Goal: Task Accomplishment & Management: Manage account settings

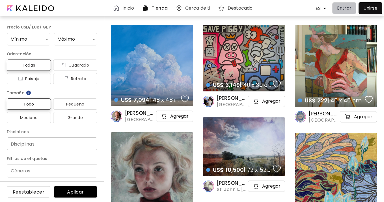
click at [346, 7] on p "Entrar" at bounding box center [344, 8] width 14 height 7
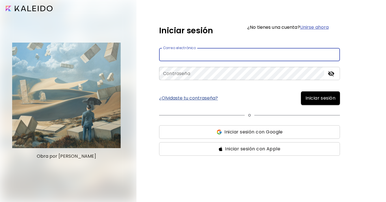
type input "**********"
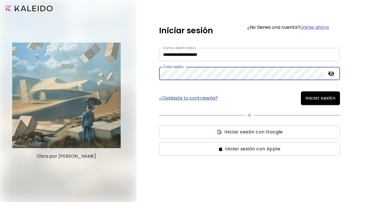
click at [333, 74] on icon "toggle password visibility" at bounding box center [331, 73] width 6 height 5
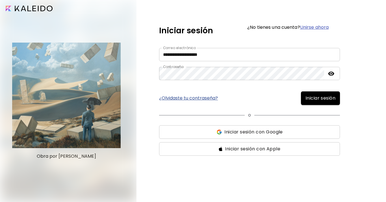
click at [325, 99] on span "Iniciar sesión" at bounding box center [320, 98] width 30 height 7
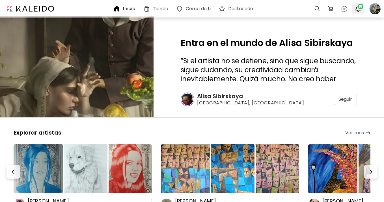
click at [359, 9] on span "15" at bounding box center [360, 7] width 6 height 6
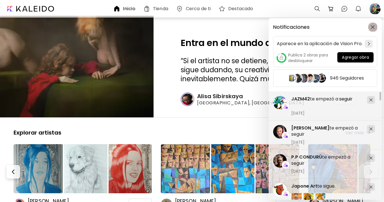
click at [372, 28] on img "button" at bounding box center [372, 27] width 4 height 4
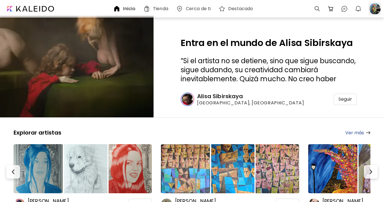
click at [375, 11] on div at bounding box center [374, 9] width 12 height 12
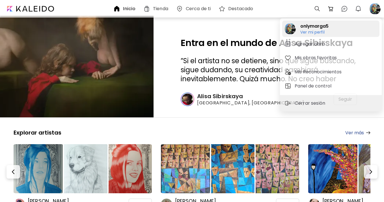
click at [315, 30] on h6 "Ver mi perfil" at bounding box center [314, 32] width 28 height 5
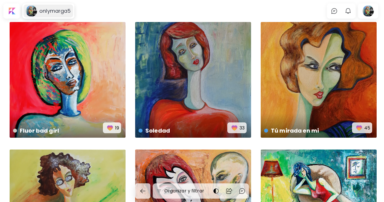
click at [47, 13] on h6 "onlymarga5" at bounding box center [54, 11] width 31 height 7
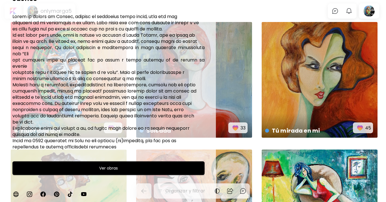
scroll to position [83, 0]
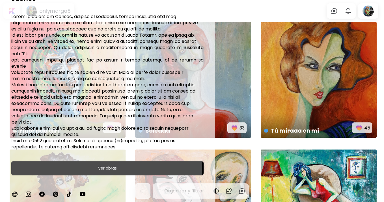
click at [101, 167] on h6 "Ver obras" at bounding box center [107, 168] width 19 height 7
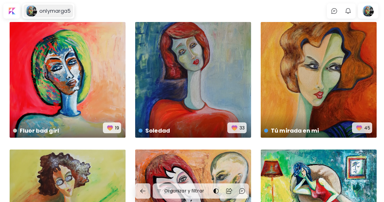
click at [49, 12] on h6 "onlymarga5" at bounding box center [54, 11] width 31 height 7
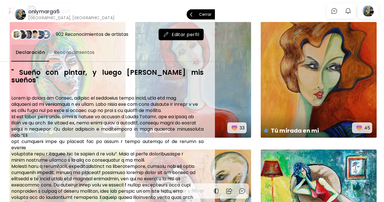
click at [205, 15] on p "Cerrar" at bounding box center [205, 14] width 12 height 4
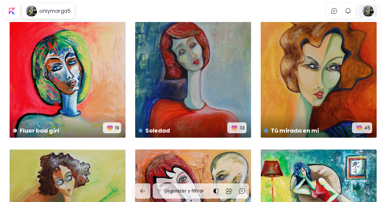
click at [368, 10] on div at bounding box center [368, 11] width 18 height 13
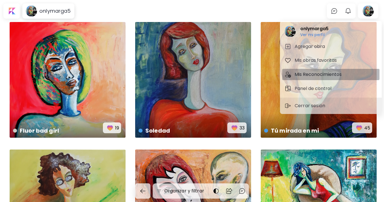
click at [324, 73] on h5 "Mis Reconocimientos" at bounding box center [318, 74] width 49 height 7
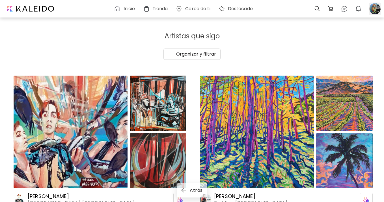
click at [378, 10] on div at bounding box center [374, 9] width 12 height 12
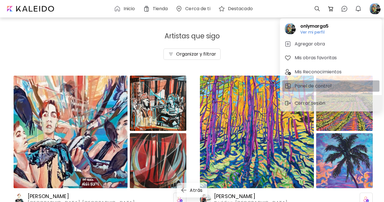
click at [335, 87] on span "Panel de control" at bounding box center [330, 86] width 93 height 7
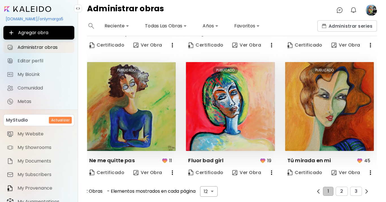
scroll to position [365, 0]
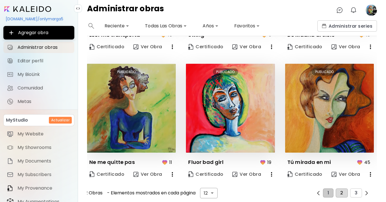
click at [340, 191] on span "2" at bounding box center [341, 193] width 3 height 5
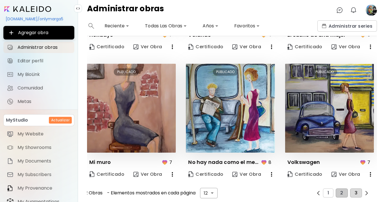
click at [355, 191] on span "3" at bounding box center [356, 193] width 3 height 5
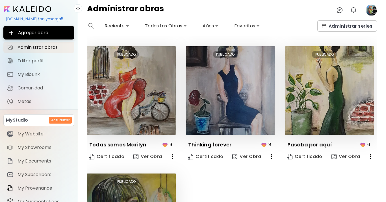
scroll to position [0, 0]
click at [45, 135] on span "My Website" at bounding box center [44, 134] width 53 height 6
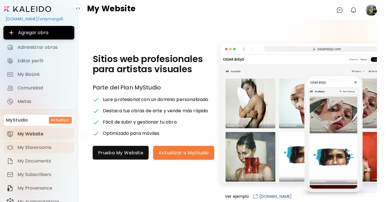
click at [46, 146] on span "My Showrooms" at bounding box center [44, 148] width 53 height 6
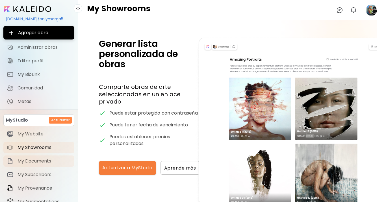
click at [44, 160] on span "My Documents" at bounding box center [44, 162] width 53 height 6
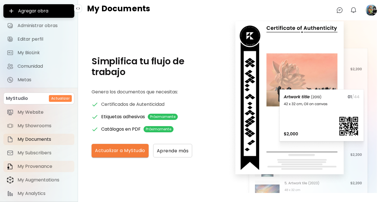
scroll to position [24, 1]
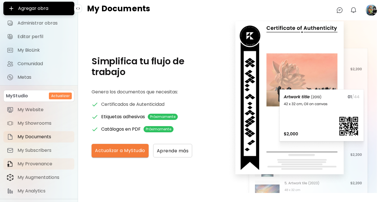
click at [43, 163] on span "My Provenance" at bounding box center [44, 164] width 53 height 6
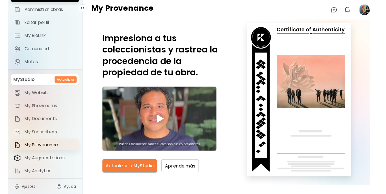
scroll to position [40, 1]
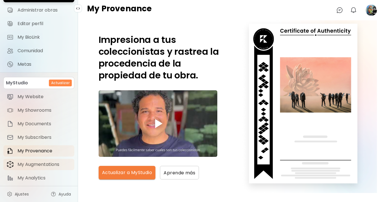
click at [43, 163] on span "My Augmentations" at bounding box center [44, 165] width 53 height 6
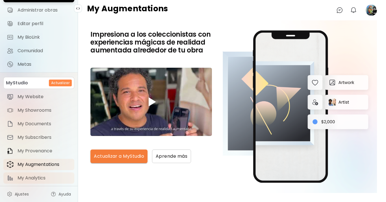
click at [36, 175] on span "My Analytics" at bounding box center [44, 178] width 53 height 6
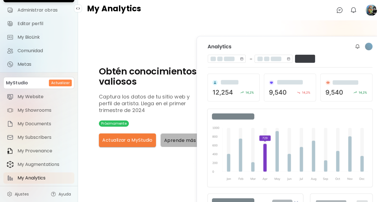
click at [179, 141] on span "Aprende más" at bounding box center [180, 141] width 32 height 6
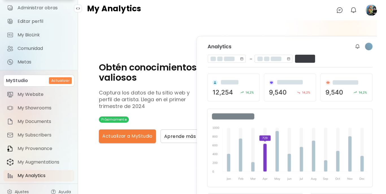
click at [59, 82] on h6 "Actualizar" at bounding box center [60, 80] width 18 height 5
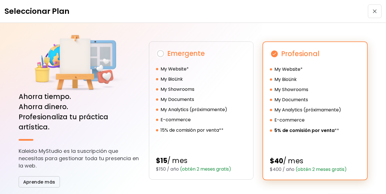
click at [374, 11] on img "button" at bounding box center [375, 11] width 4 height 4
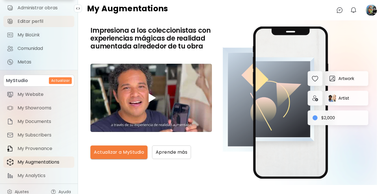
click at [41, 21] on span "Editar perfil" at bounding box center [44, 22] width 53 height 6
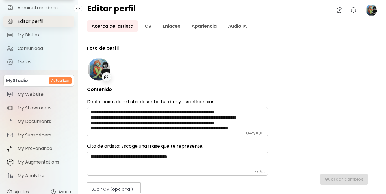
type input "*****"
type input "******"
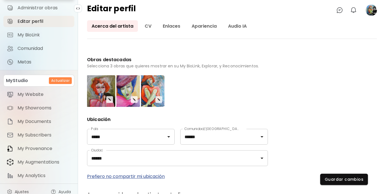
scroll to position [159, 0]
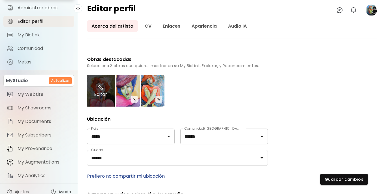
click at [101, 88] on img at bounding box center [100, 87] width 7 height 7
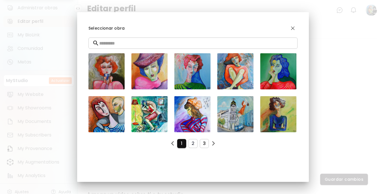
click at [204, 143] on span "3" at bounding box center [204, 144] width 0 height 6
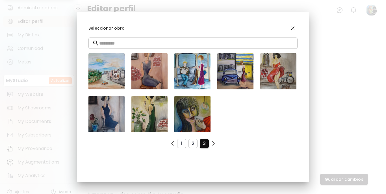
click at [204, 143] on span "3" at bounding box center [204, 144] width 0 height 6
click at [193, 142] on span "2" at bounding box center [193, 144] width 0 height 6
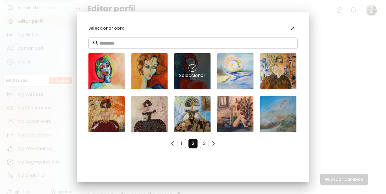
click at [193, 68] on img at bounding box center [192, 68] width 8 height 8
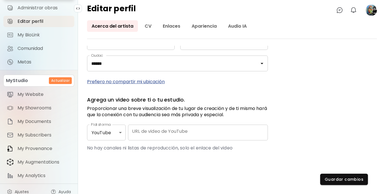
scroll to position [254, 0]
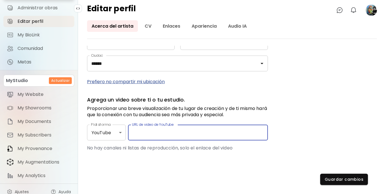
paste input "**********"
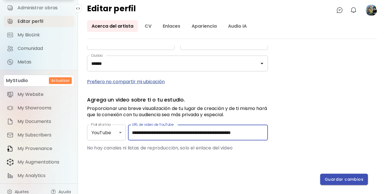
type input "**********"
click at [348, 179] on span "Guardar cambios" at bounding box center [344, 180] width 39 height 6
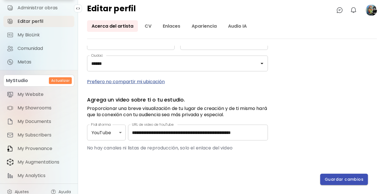
scroll to position [0, 0]
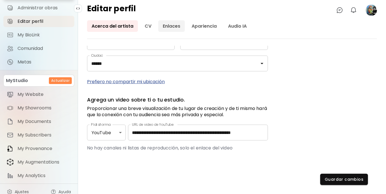
click at [175, 26] on link "Enlaces" at bounding box center [171, 26] width 27 height 12
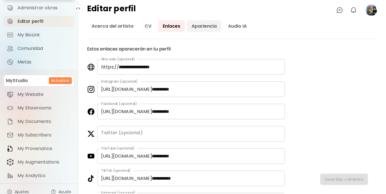
click at [205, 25] on link "Apariencia" at bounding box center [204, 26] width 34 height 12
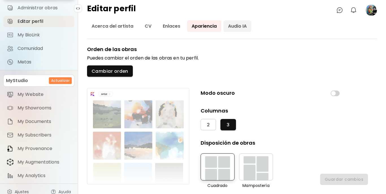
click at [235, 26] on link "Audio IA" at bounding box center [238, 26] width 28 height 12
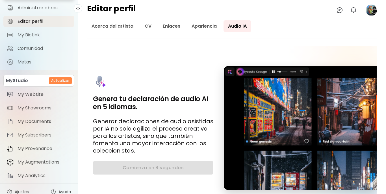
click at [371, 10] on image at bounding box center [371, 10] width 11 height 11
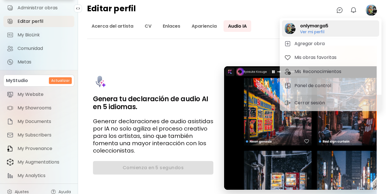
click at [318, 31] on h6 "Ver mi perfil" at bounding box center [314, 31] width 28 height 5
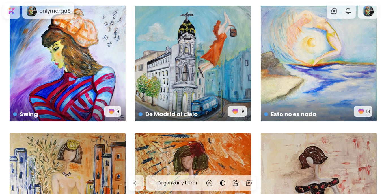
scroll to position [206, 0]
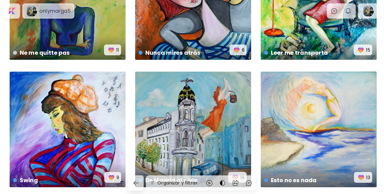
click at [53, 13] on h6 "onlymarga5" at bounding box center [54, 11] width 31 height 7
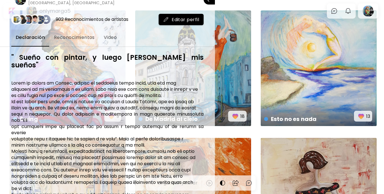
scroll to position [0, 0]
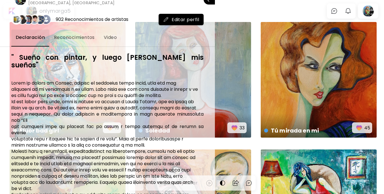
click at [372, 11] on div at bounding box center [192, 97] width 384 height 194
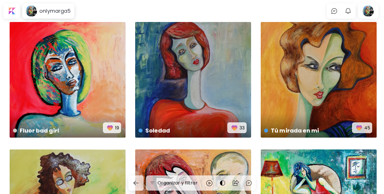
click at [372, 11] on div at bounding box center [368, 11] width 18 height 13
